Goal: Check status: Check status

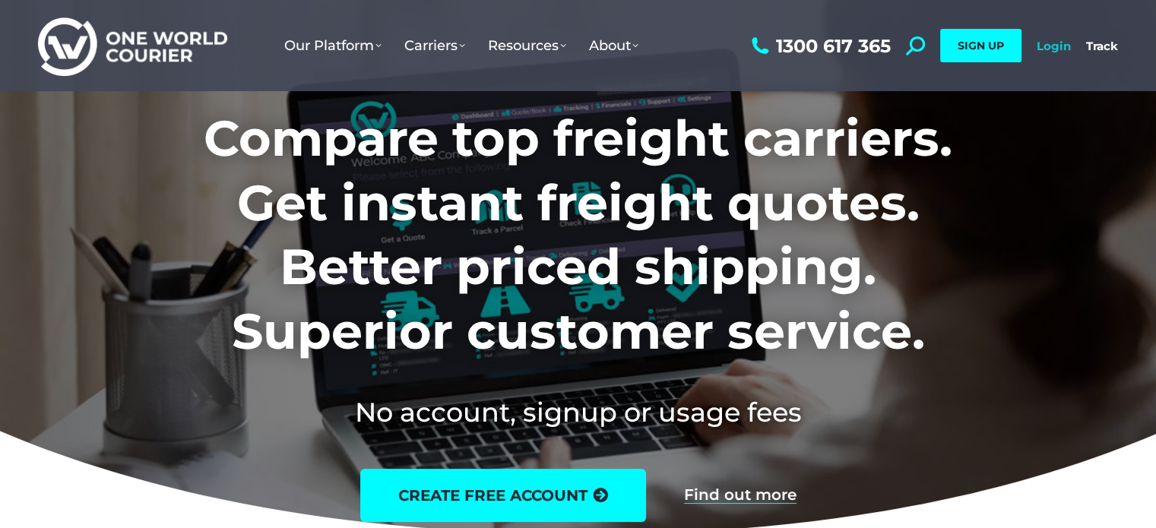
click at [1045, 49] on link "Login" at bounding box center [1054, 46] width 34 height 14
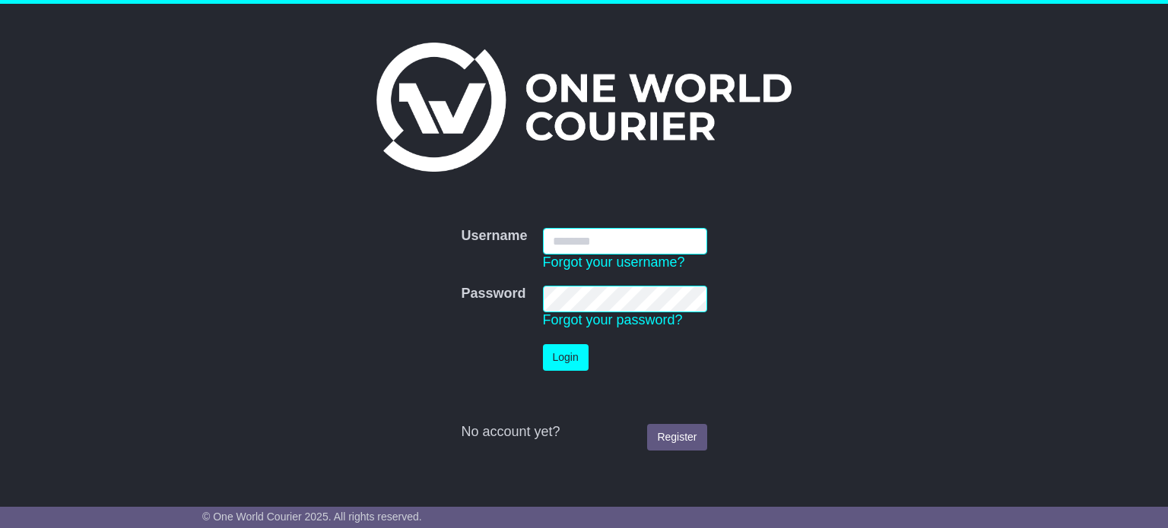
type input "**********"
click at [568, 363] on button "Login" at bounding box center [566, 357] width 46 height 27
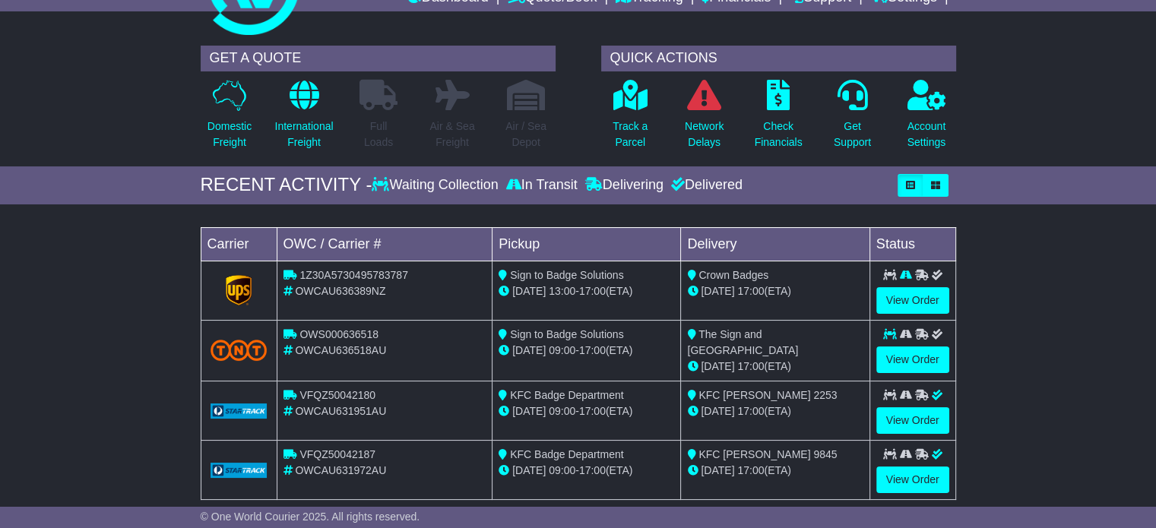
scroll to position [76, 0]
click at [924, 297] on link "View Order" at bounding box center [913, 300] width 73 height 27
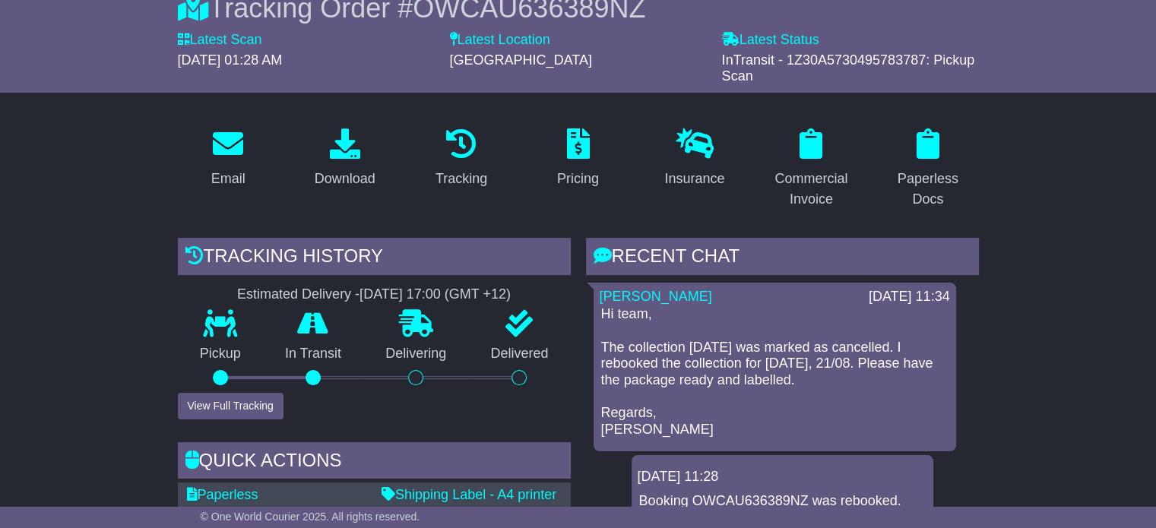
scroll to position [152, 0]
click at [572, 177] on div "Pricing" at bounding box center [578, 179] width 42 height 21
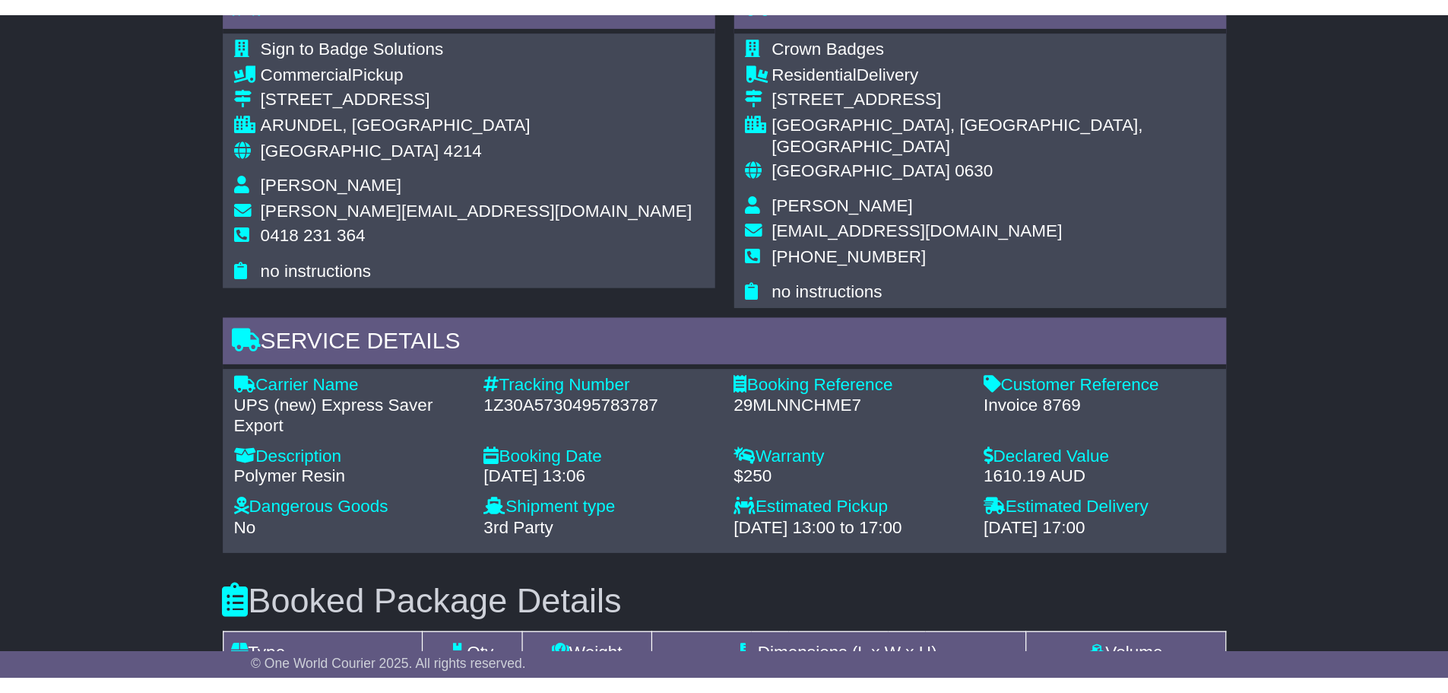
scroll to position [911, 0]
